Goal: Information Seeking & Learning: Learn about a topic

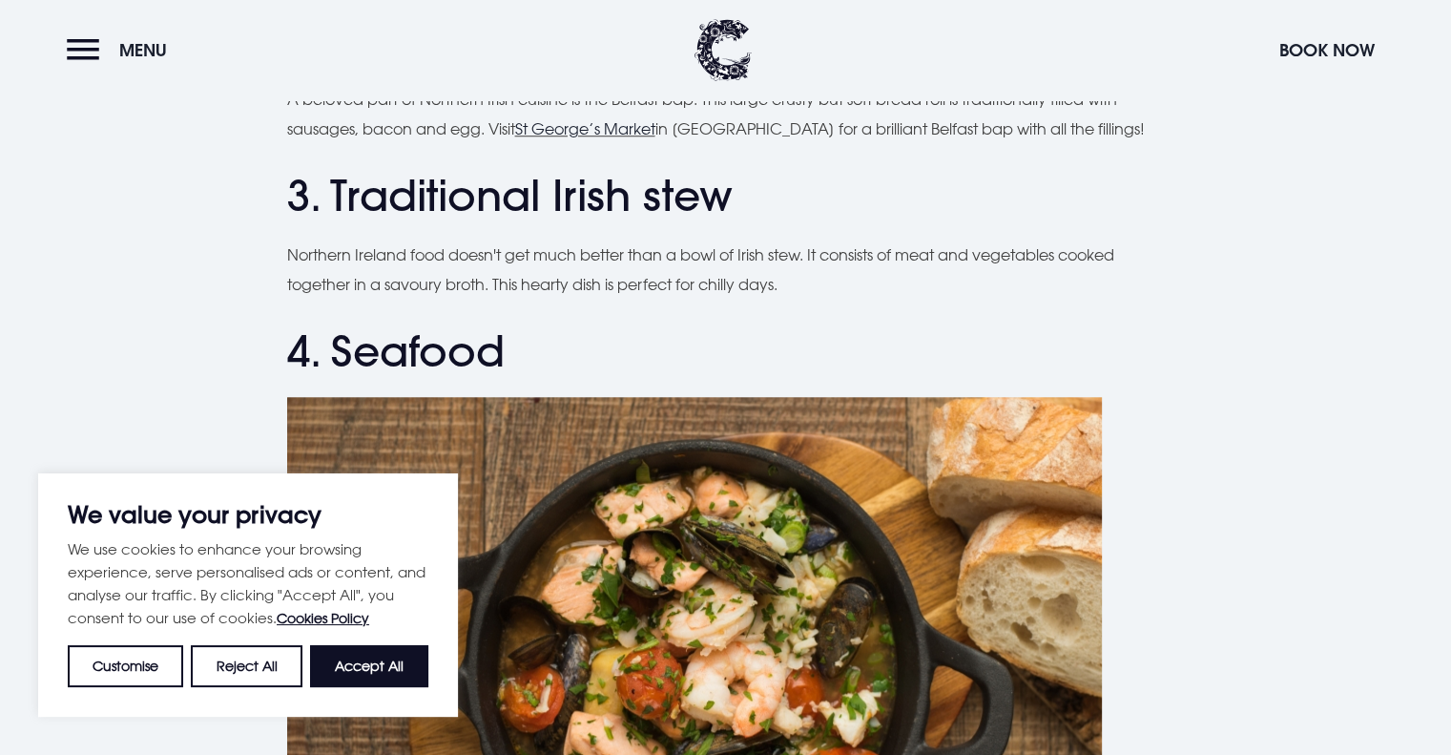
scroll to position [1564, 0]
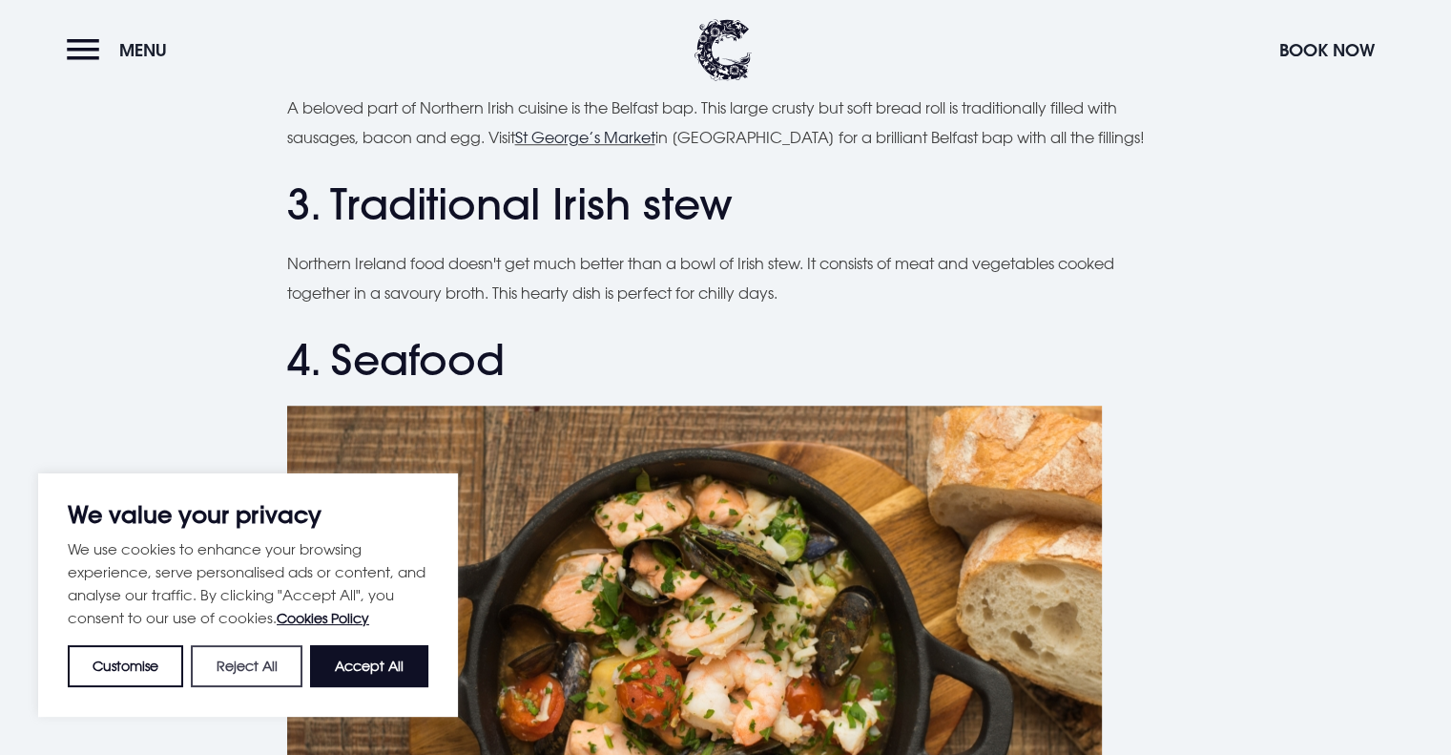
click at [275, 655] on button "Reject All" at bounding box center [246, 666] width 111 height 42
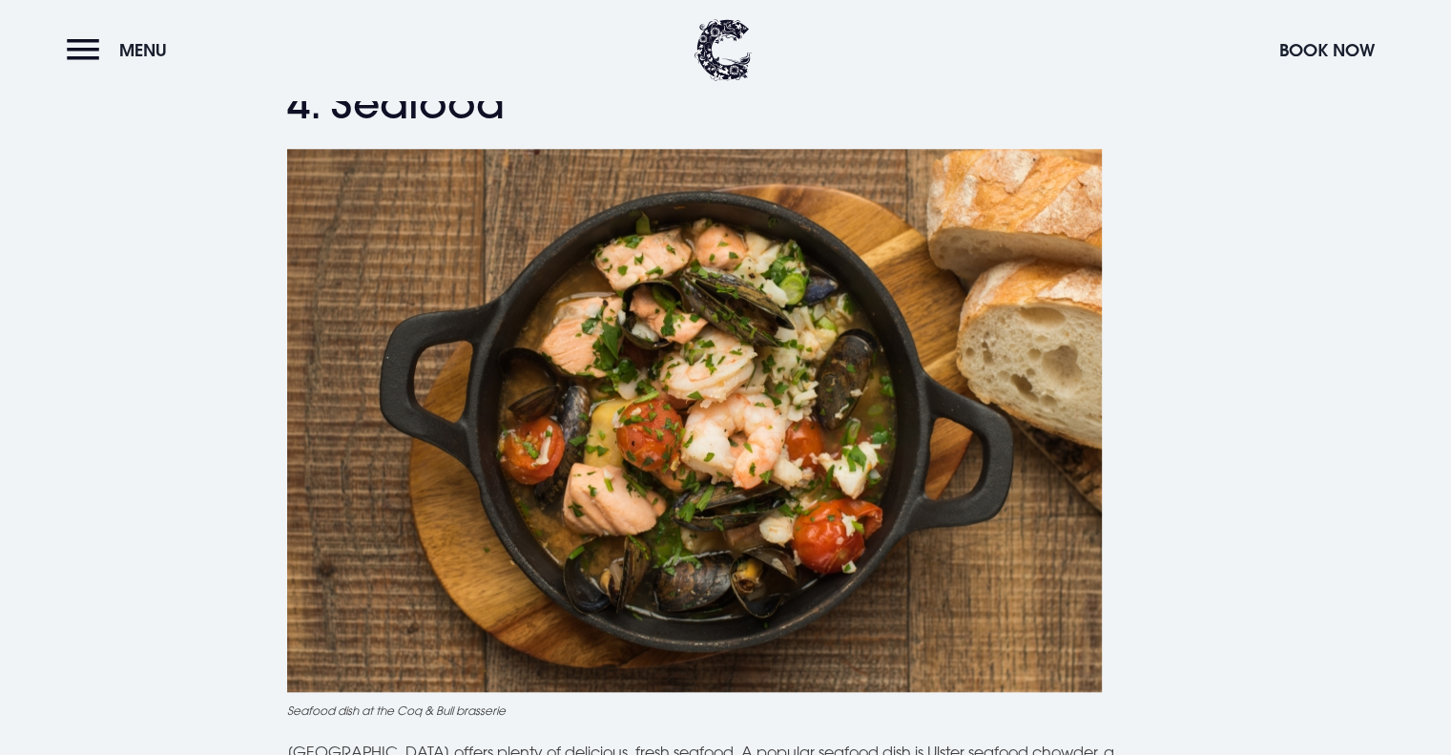
scroll to position [1820, 0]
click at [557, 562] on img at bounding box center [694, 421] width 815 height 543
click at [597, 503] on img at bounding box center [694, 421] width 815 height 543
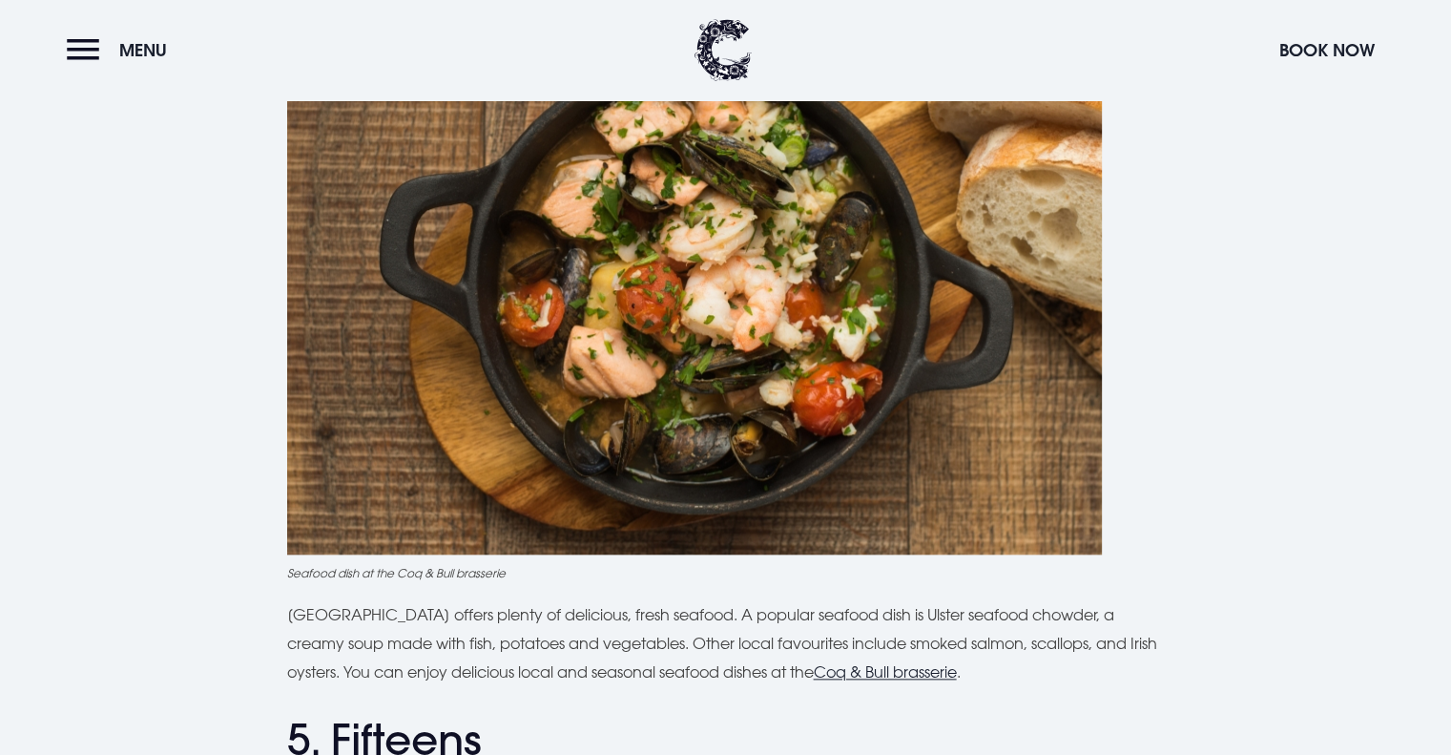
scroll to position [1969, 0]
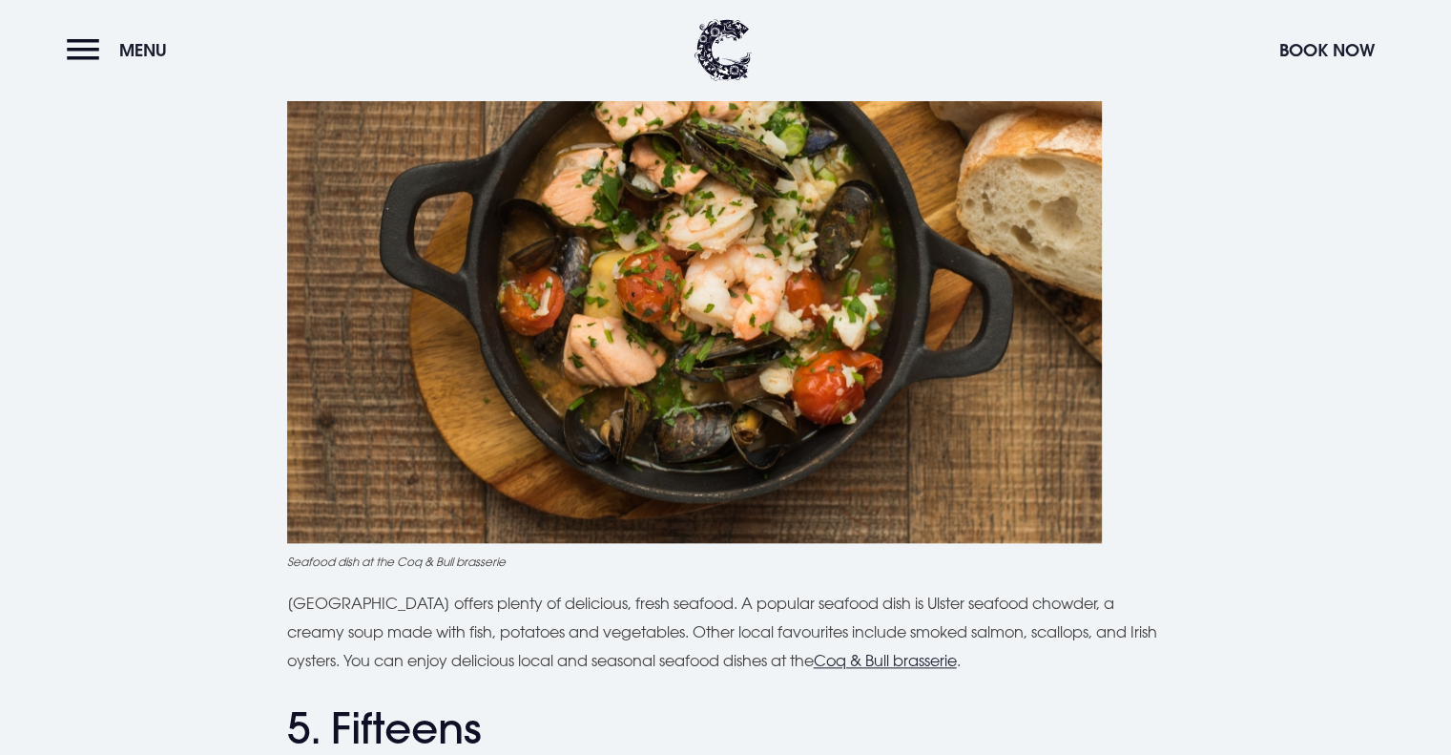
click at [655, 245] on img at bounding box center [694, 271] width 815 height 543
click at [655, 246] on img at bounding box center [694, 271] width 815 height 543
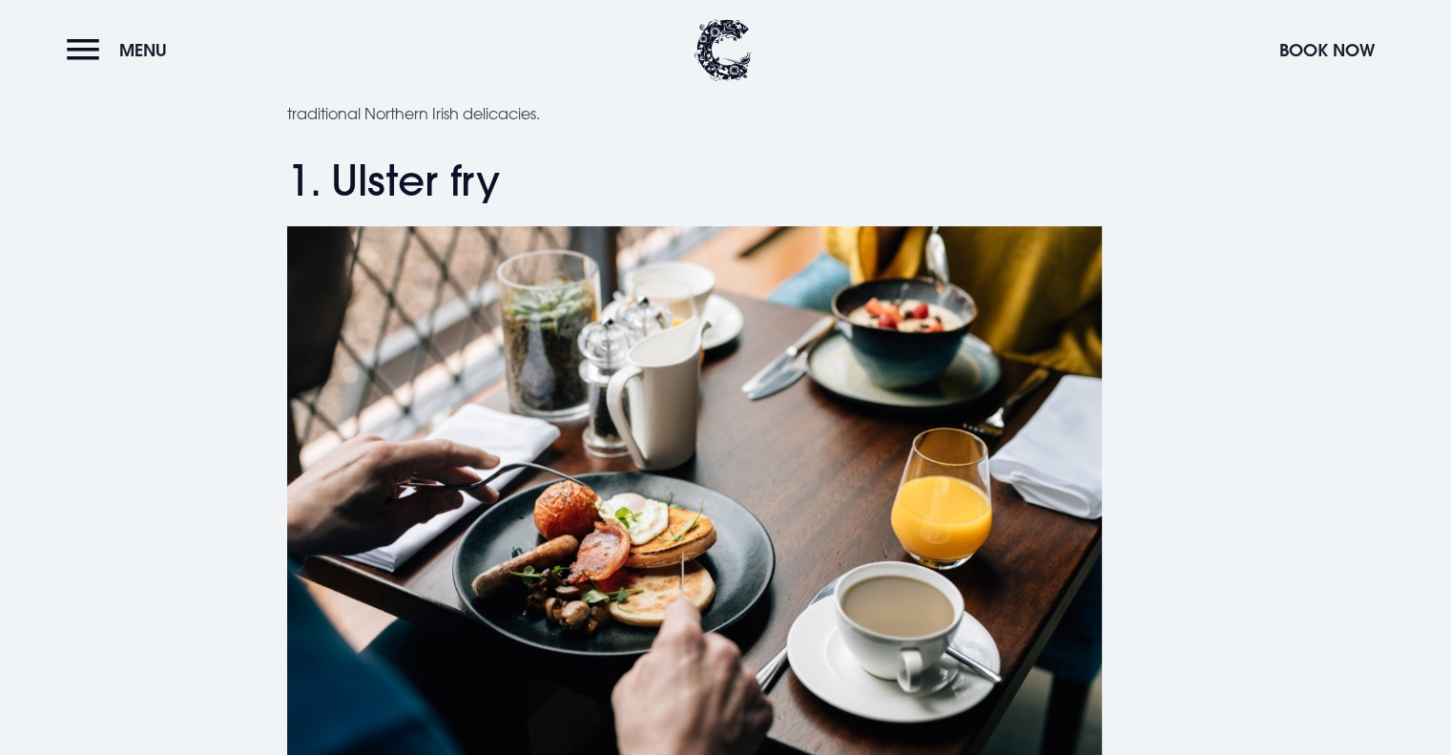
scroll to position [660, 0]
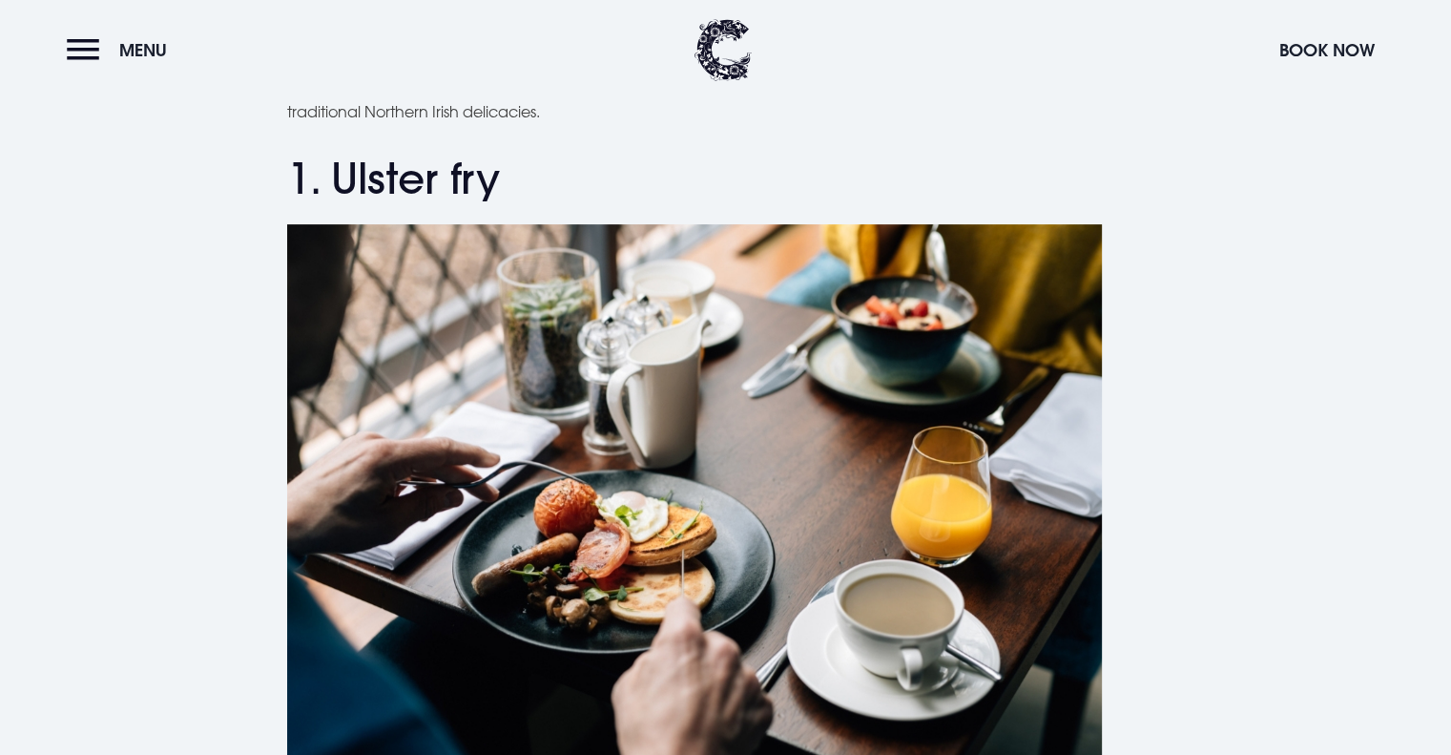
drag, startPoint x: 655, startPoint y: 246, endPoint x: 764, endPoint y: 552, distance: 325.4
click at [764, 552] on img at bounding box center [694, 495] width 815 height 543
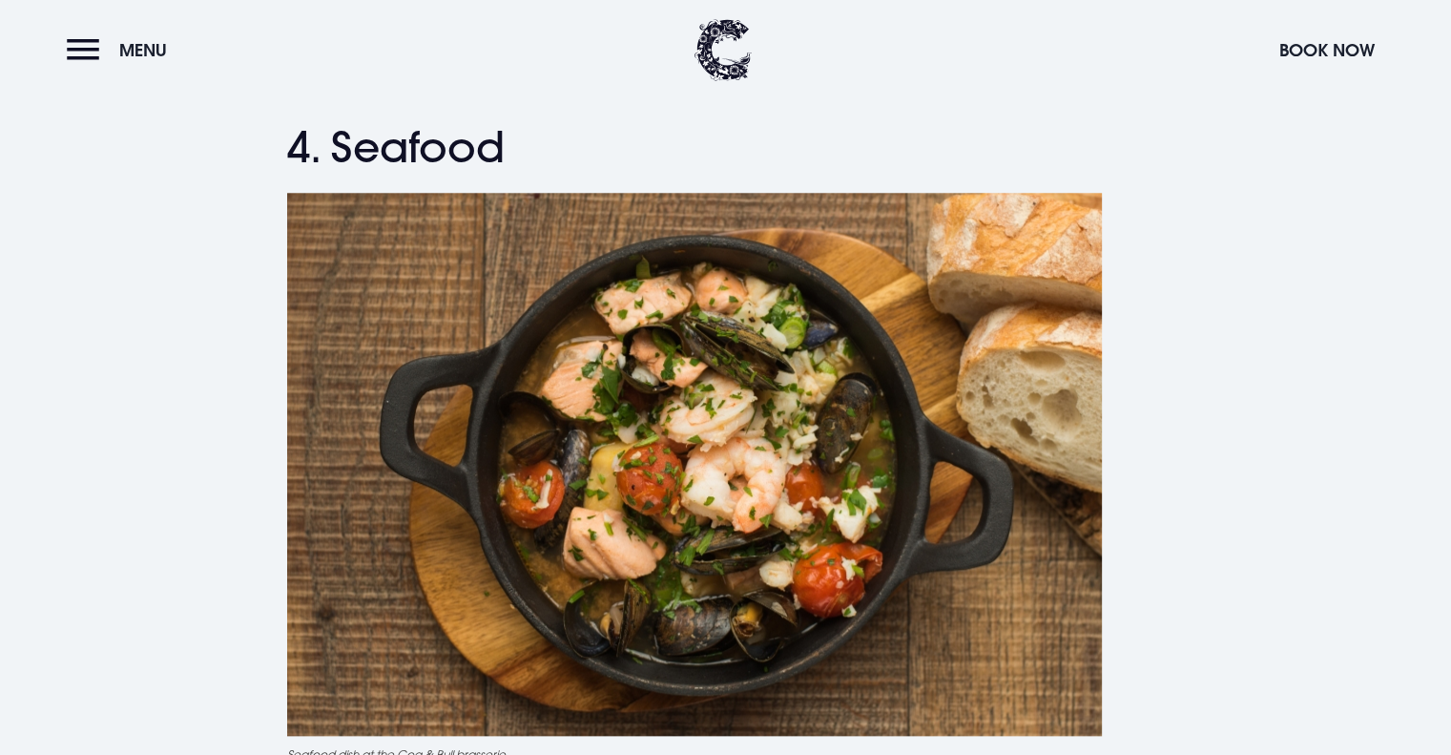
scroll to position [1780, 0]
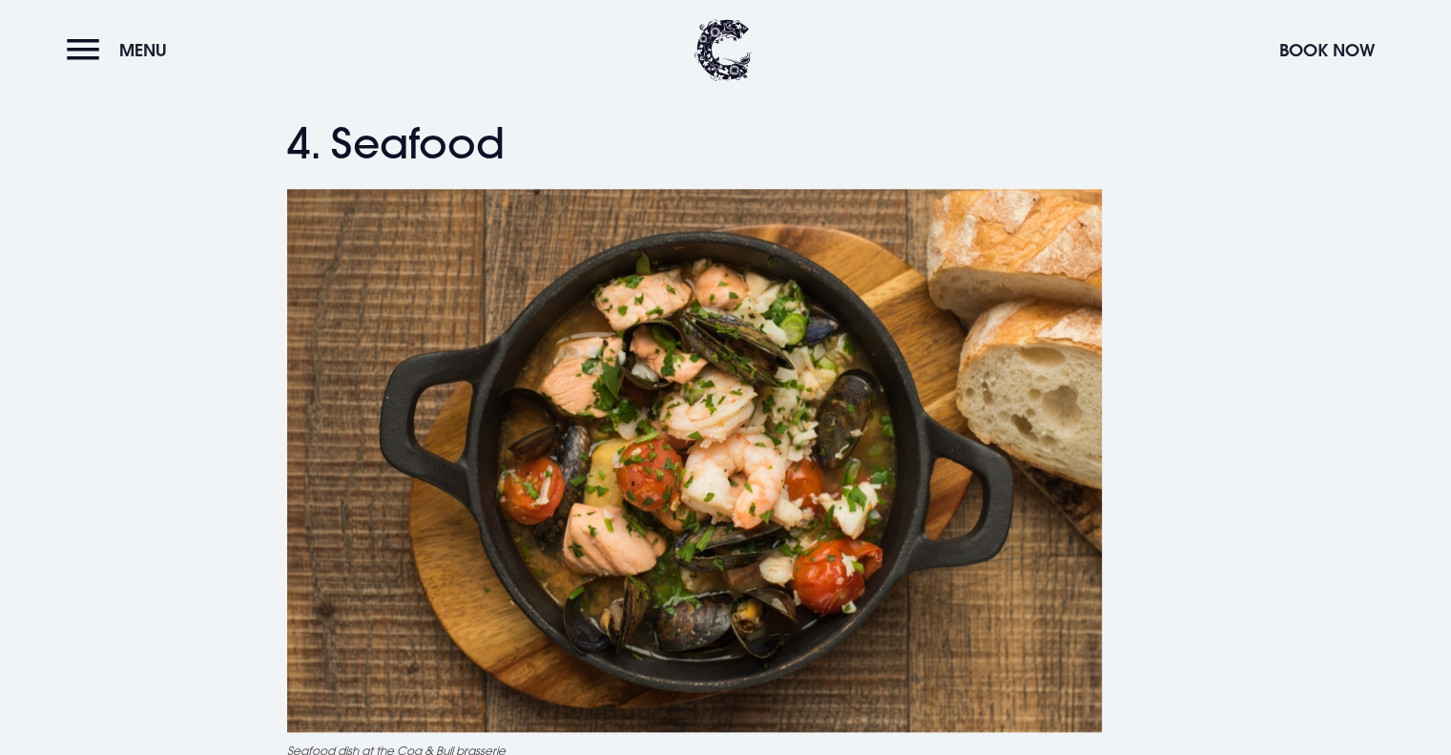
drag, startPoint x: 728, startPoint y: 337, endPoint x: 607, endPoint y: 386, distance: 130.9
click at [607, 386] on img at bounding box center [694, 460] width 815 height 543
click at [729, 385] on img at bounding box center [694, 460] width 815 height 543
click at [729, 390] on img at bounding box center [694, 460] width 815 height 543
click at [711, 414] on img at bounding box center [694, 460] width 815 height 543
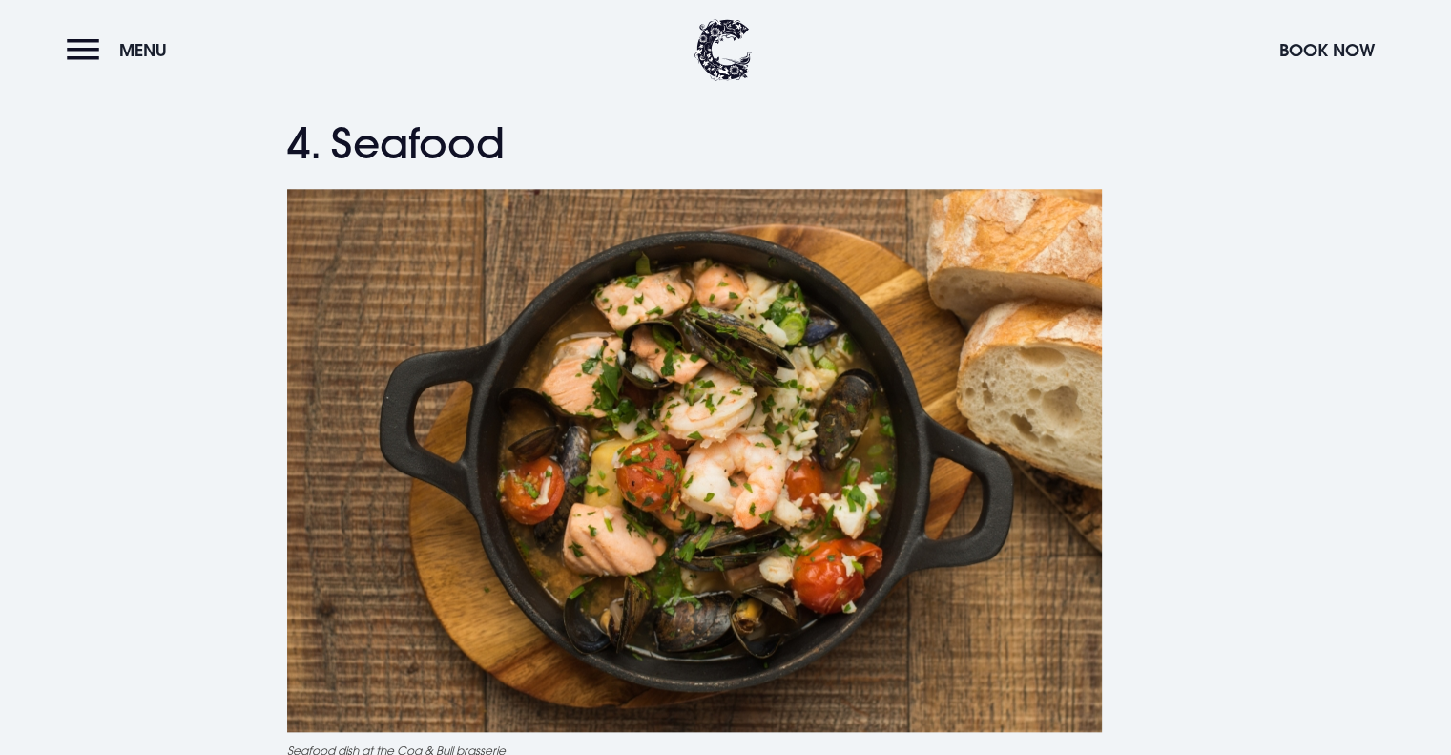
click at [711, 414] on img at bounding box center [694, 460] width 815 height 543
